Goal: Transaction & Acquisition: Purchase product/service

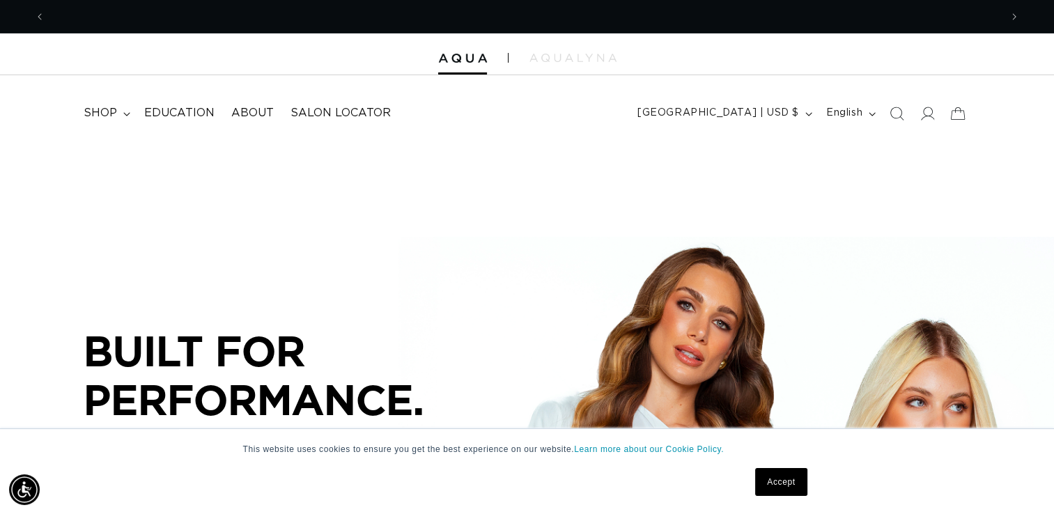
scroll to position [0, 956]
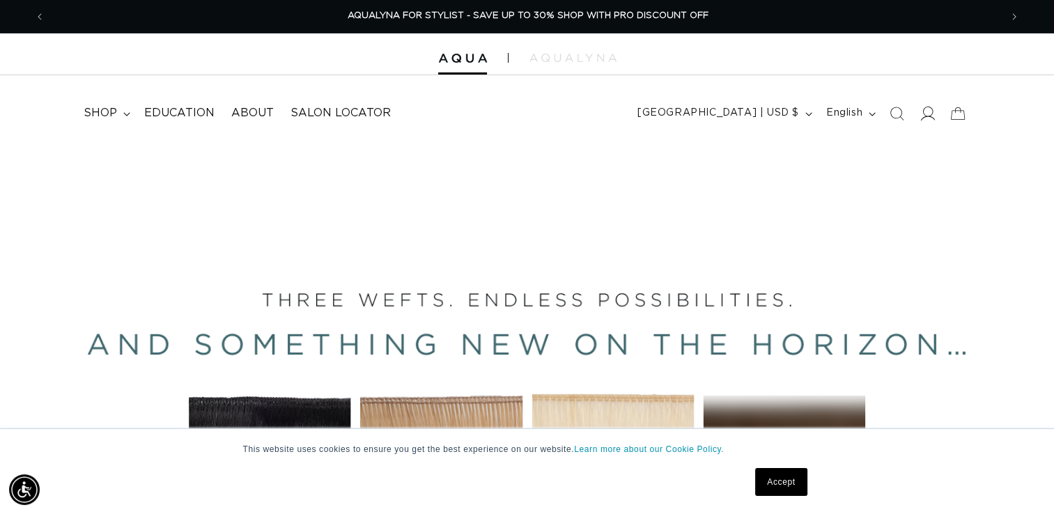
click at [930, 116] on icon at bounding box center [928, 114] width 15 height 14
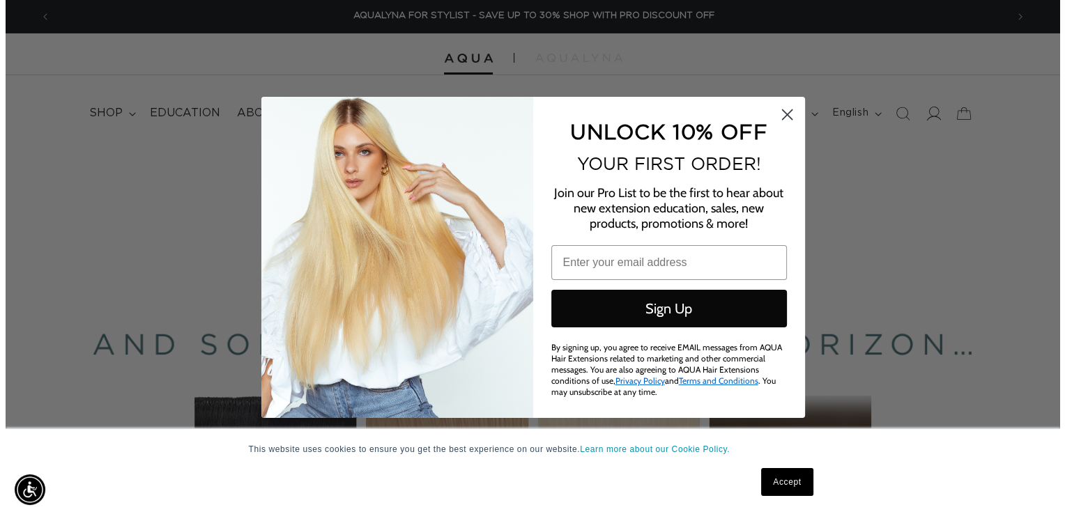
scroll to position [0, 1932]
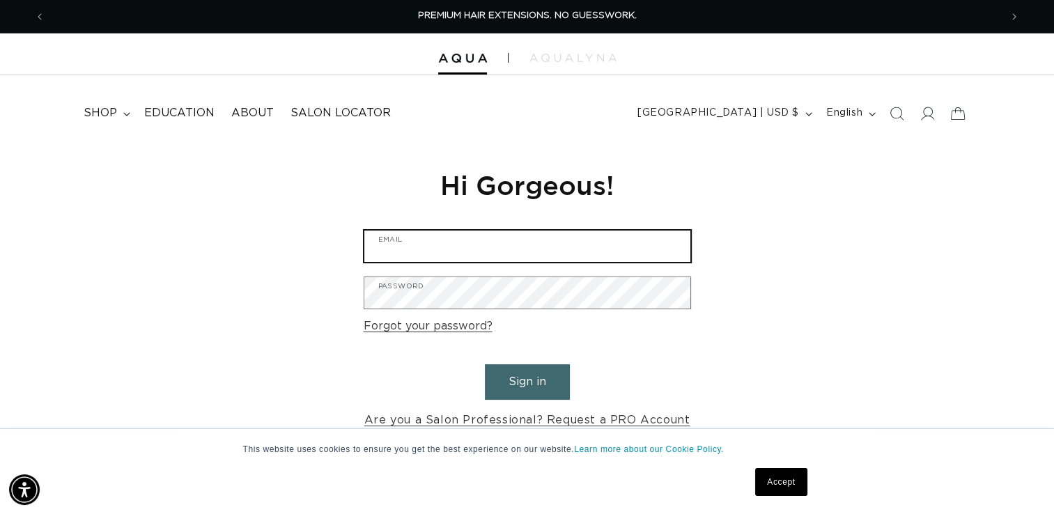
click at [475, 261] on input "Email" at bounding box center [528, 246] width 326 height 31
type input "Belleaventuresalon@gmail.com"
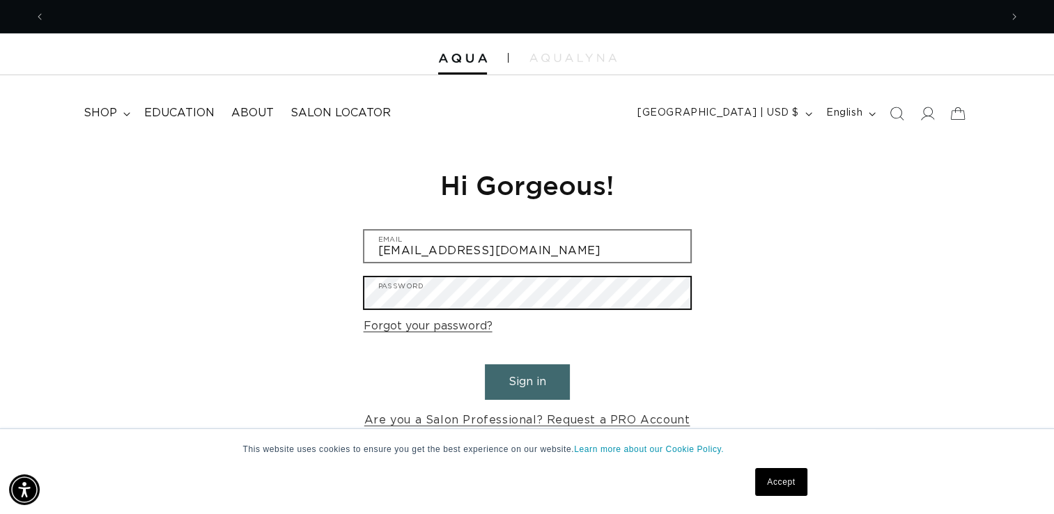
scroll to position [0, 1910]
click at [485, 365] on button "Sign in" at bounding box center [527, 383] width 85 height 36
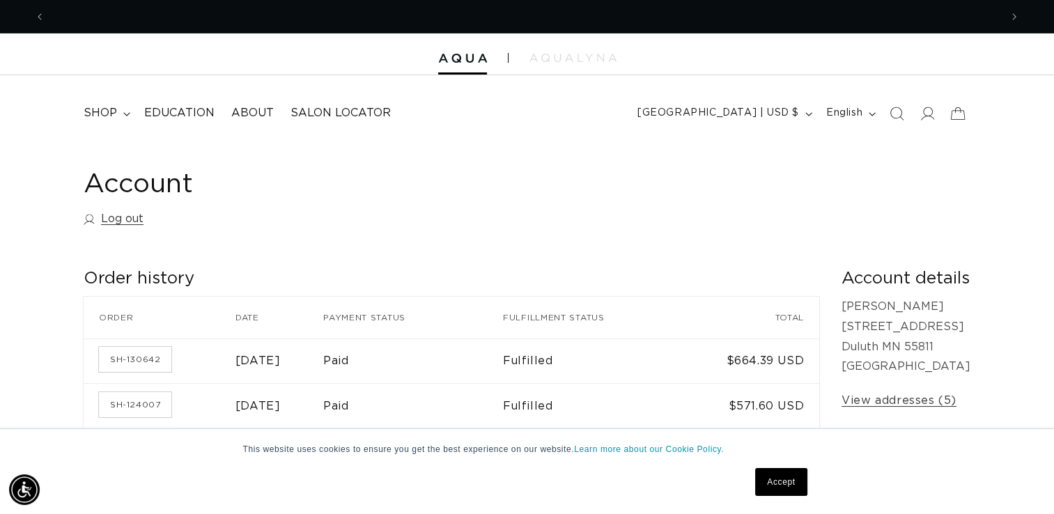
scroll to position [0, 1910]
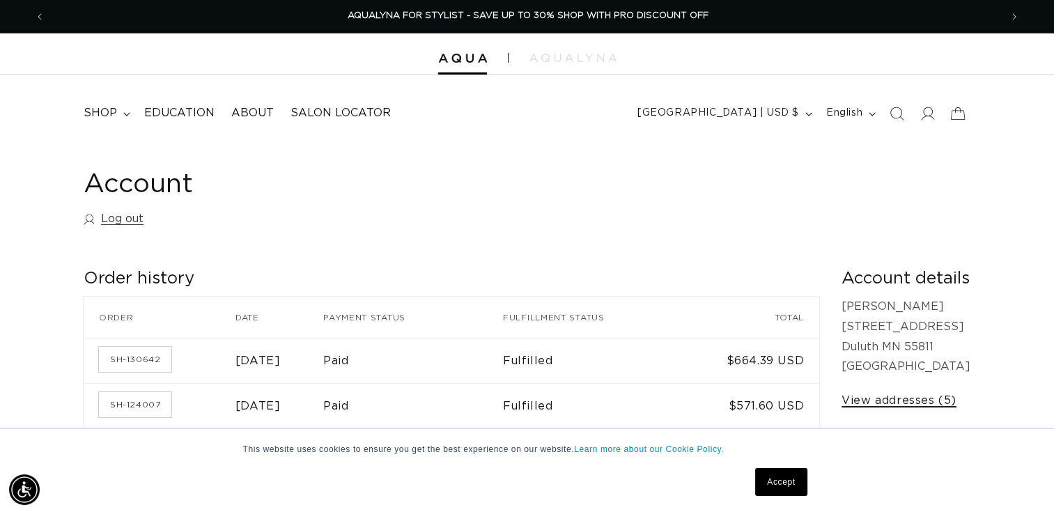
click at [866, 396] on link "View addresses (5)" at bounding box center [899, 401] width 115 height 20
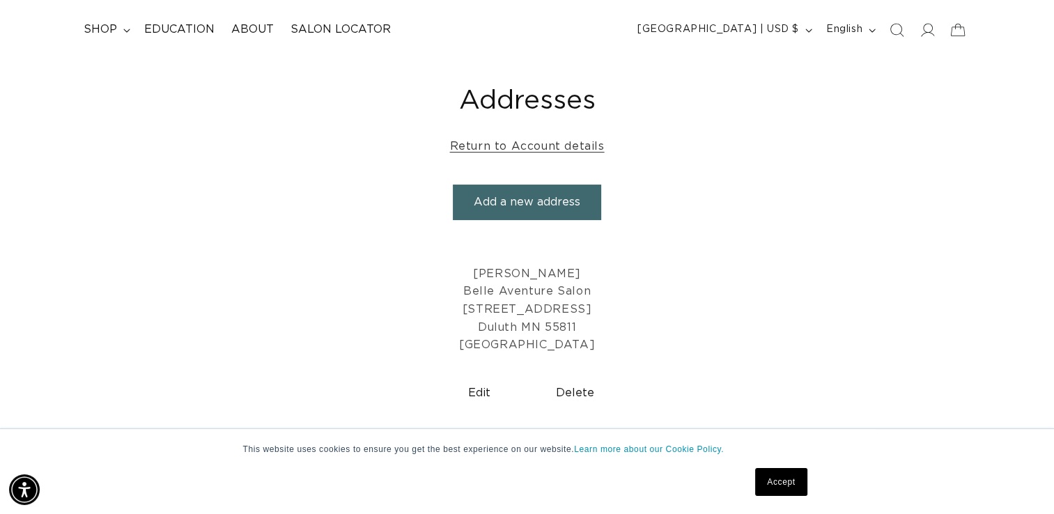
scroll to position [0, 1910]
click at [544, 286] on p "Therese Spehar Belle Aventure Salon 207 W. Superior St. Suite 228 Duluth MN 558…" at bounding box center [527, 310] width 1034 height 89
click at [933, 29] on icon at bounding box center [928, 30] width 15 height 14
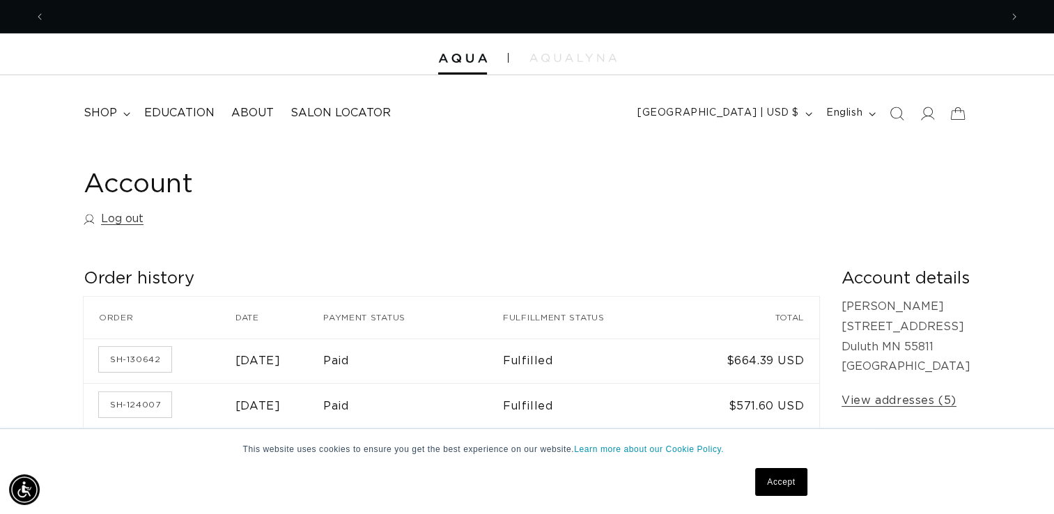
scroll to position [0, 956]
drag, startPoint x: 864, startPoint y: 268, endPoint x: 926, endPoint y: 123, distance: 158.0
click at [926, 123] on span at bounding box center [927, 113] width 31 height 31
click at [95, 106] on span "shop" at bounding box center [100, 113] width 33 height 15
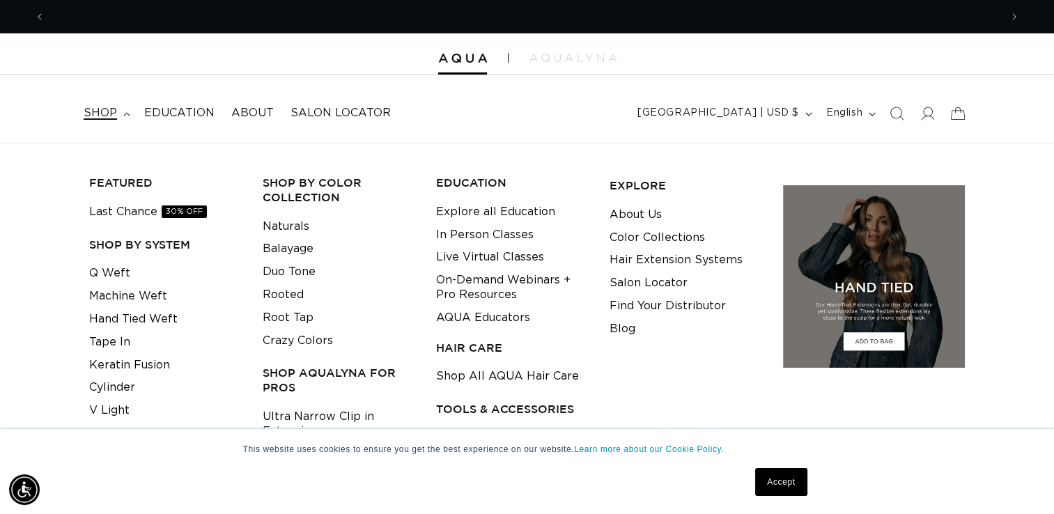
click at [202, 266] on li "Q Weft" at bounding box center [165, 273] width 152 height 23
click at [152, 367] on link "Keratin Fusion" at bounding box center [129, 365] width 81 height 23
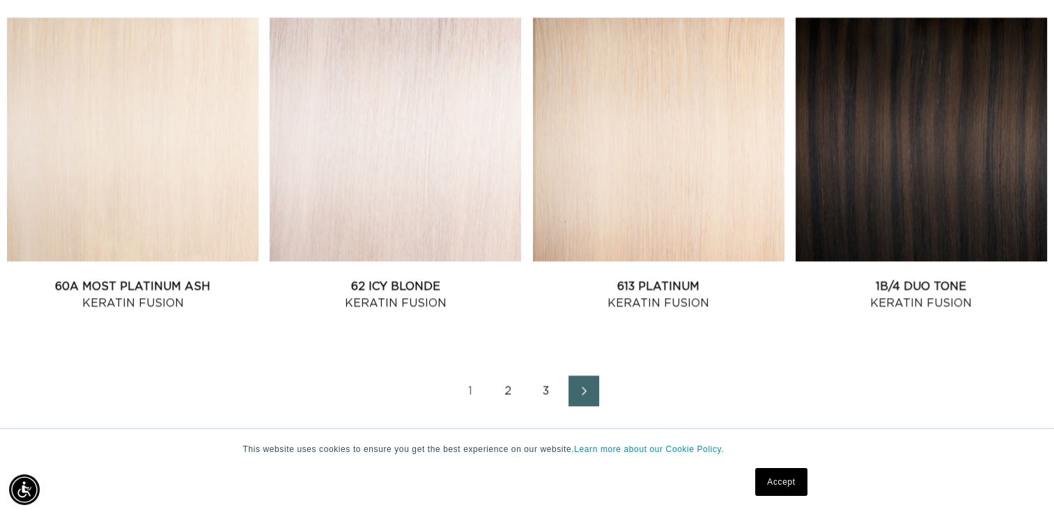
click at [507, 386] on link "2" at bounding box center [508, 391] width 31 height 31
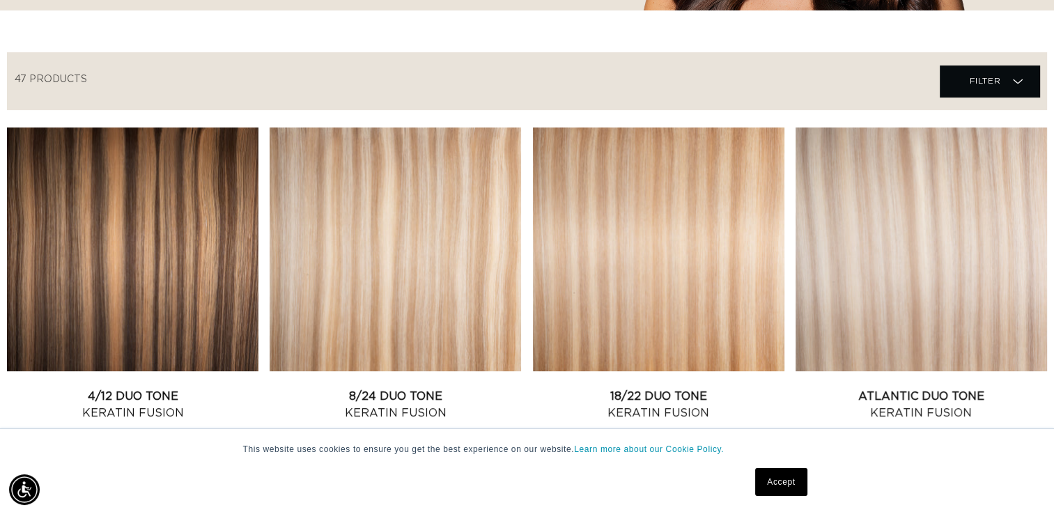
scroll to position [474, 0]
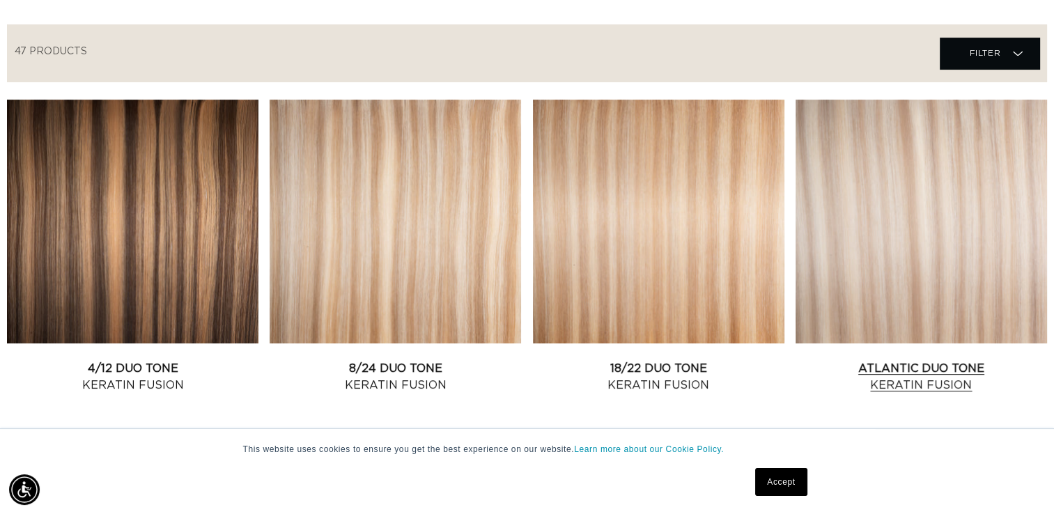
click at [895, 360] on link "Atlantic Duo Tone Keratin Fusion" at bounding box center [922, 376] width 252 height 33
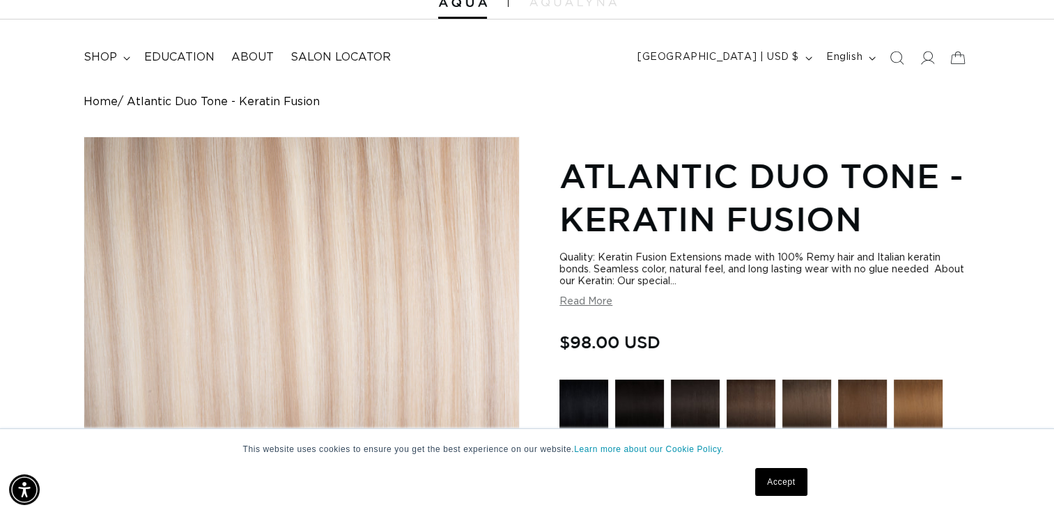
scroll to position [0, 956]
click at [781, 490] on link "Accept" at bounding box center [781, 482] width 52 height 28
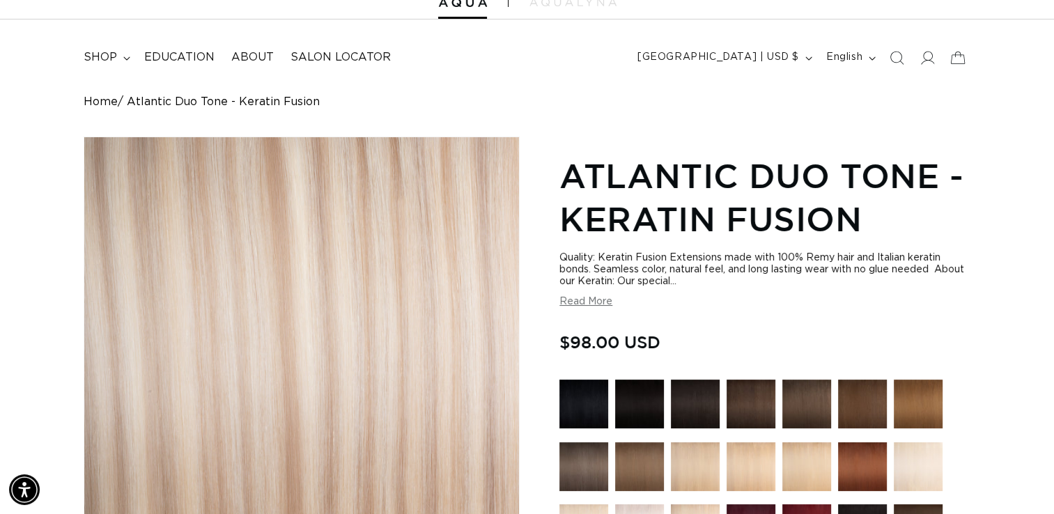
scroll to position [0, 0]
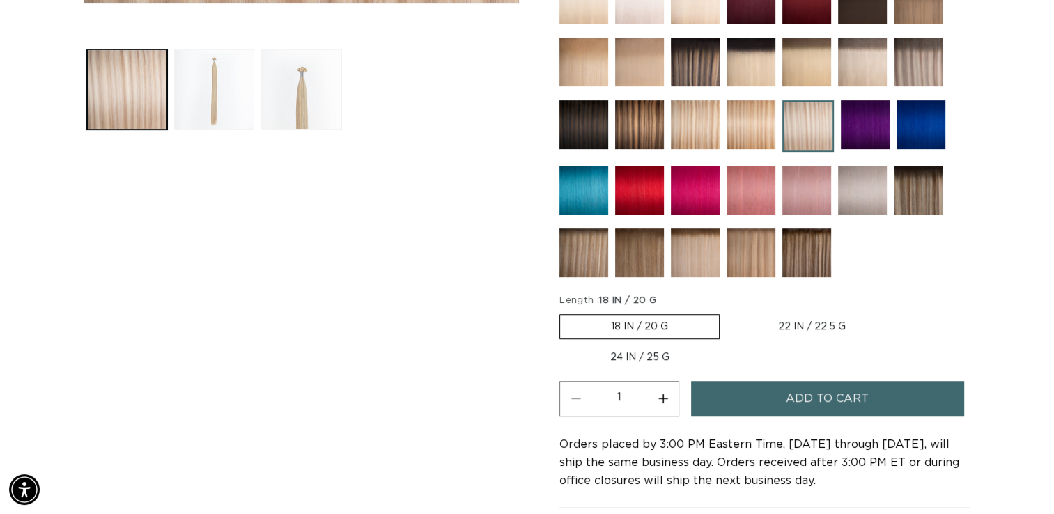
scroll to position [0, 1910]
click at [663, 392] on button "Increase quantity for Atlantic Duo Tone - Keratin Fusion" at bounding box center [662, 399] width 31 height 36
type input "2"
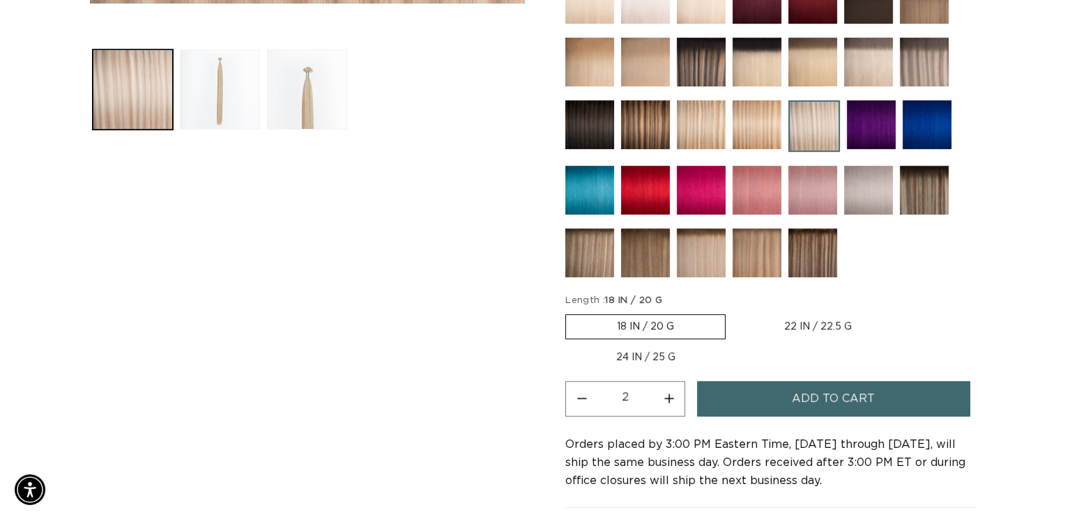
scroll to position [0, 0]
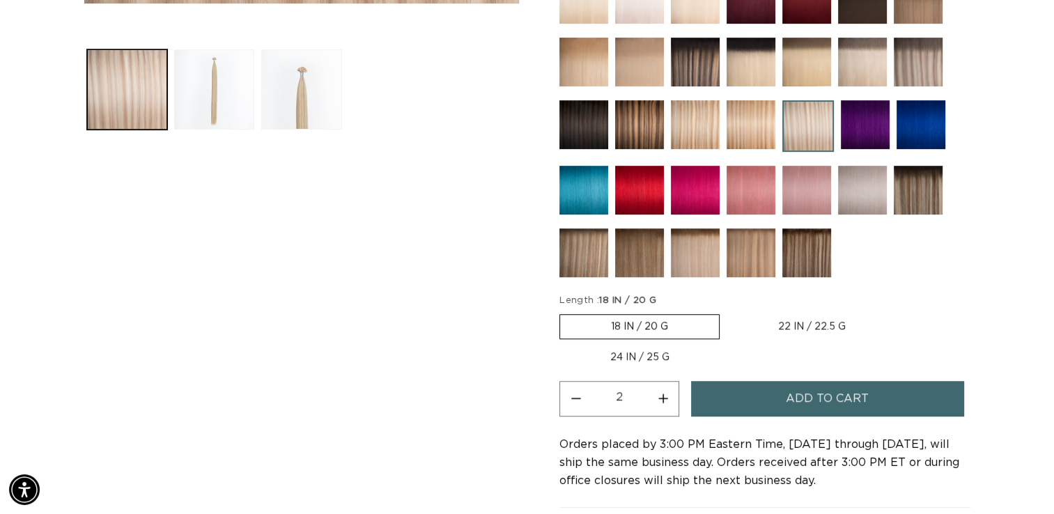
click at [726, 393] on button "Add to cart" at bounding box center [827, 399] width 273 height 36
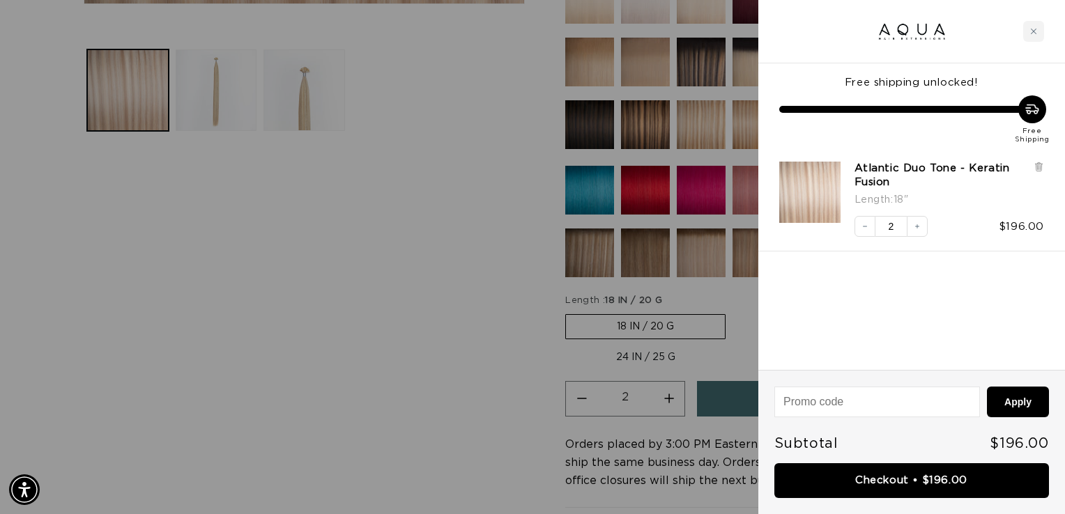
scroll to position [0, 1932]
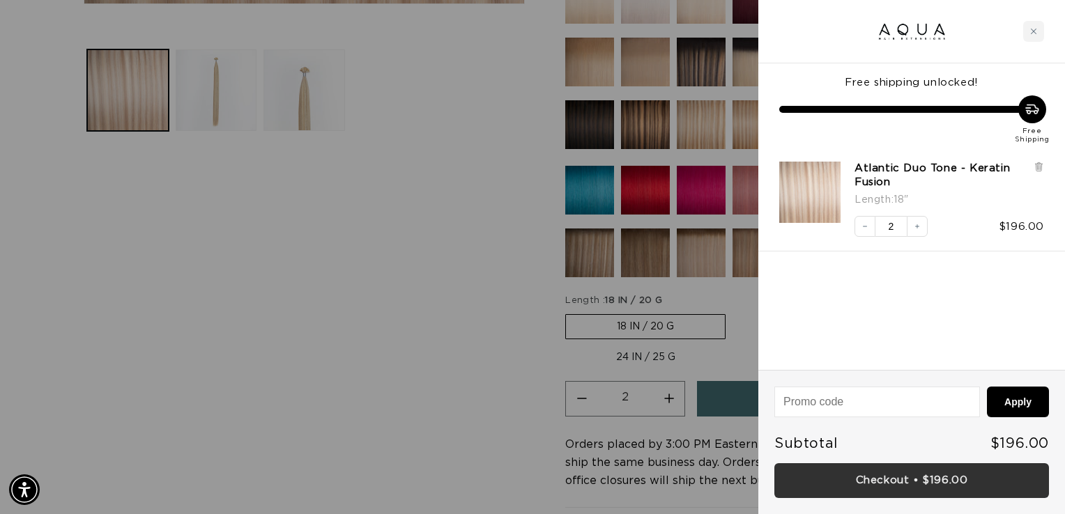
click at [882, 473] on link "Checkout • $196.00" at bounding box center [911, 481] width 275 height 36
